Goal: Find specific page/section: Find specific page/section

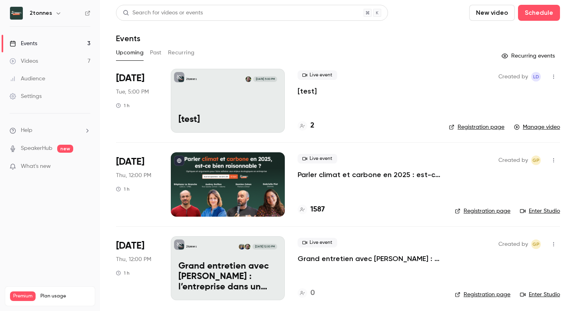
click at [155, 52] on button "Past" at bounding box center [156, 52] width 12 height 13
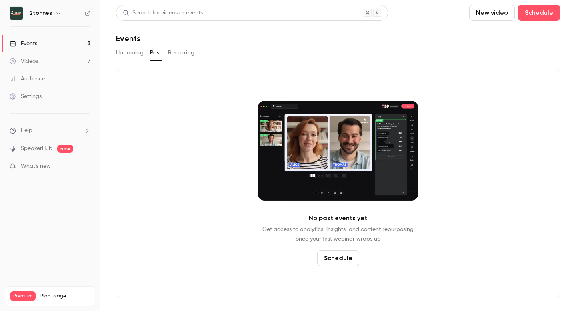
click at [60, 61] on link "Videos 7" at bounding box center [50, 61] width 100 height 18
